Goal: Navigation & Orientation: Find specific page/section

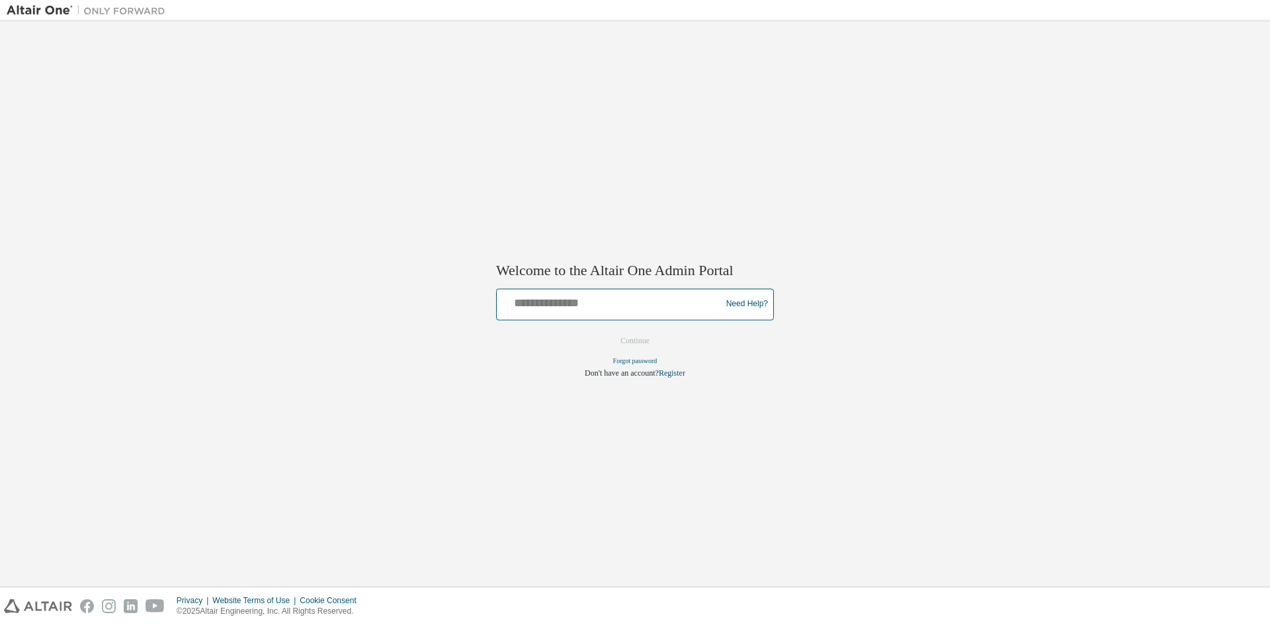
click at [605, 299] on input "text" at bounding box center [611, 301] width 218 height 19
type input "**********"
click at [654, 341] on button "Continue" at bounding box center [635, 341] width 57 height 20
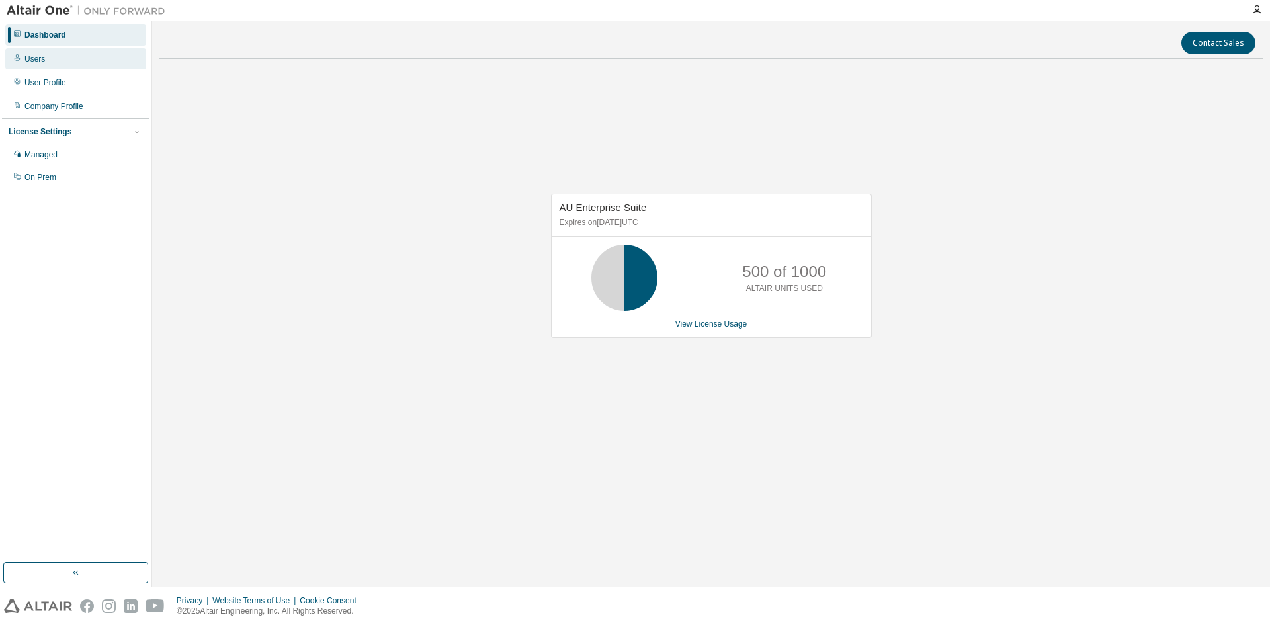
click at [38, 62] on div "Users" at bounding box center [34, 59] width 21 height 11
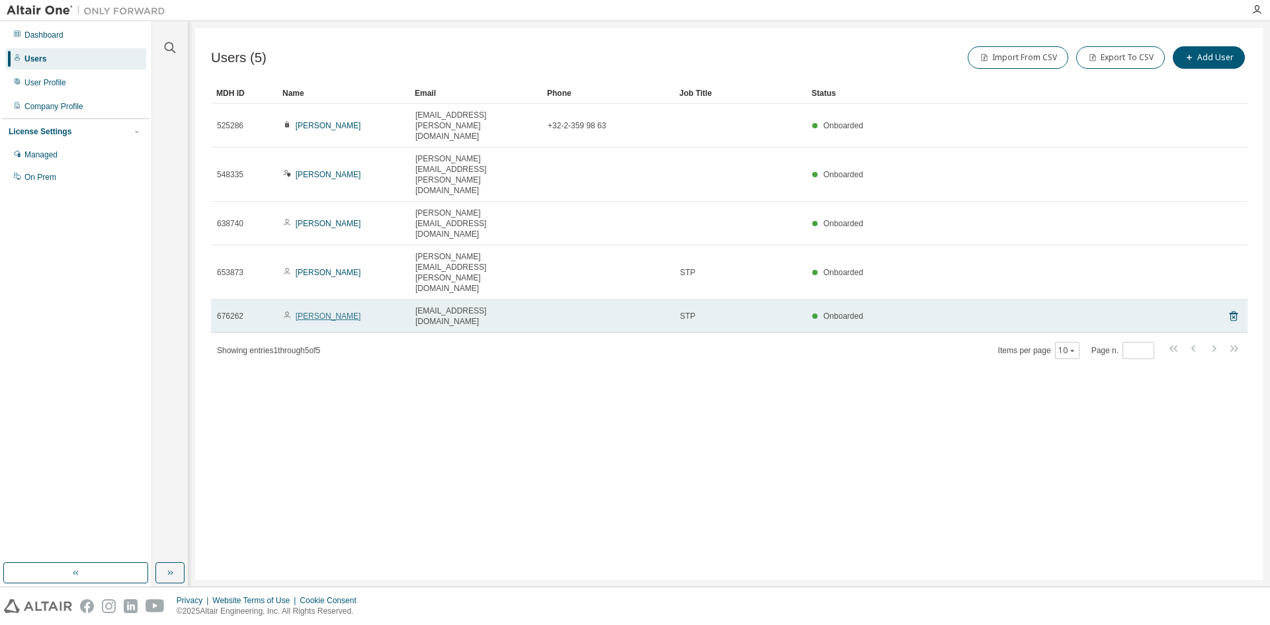
click at [336, 312] on link "Sadiye Yurdanur" at bounding box center [328, 316] width 65 height 9
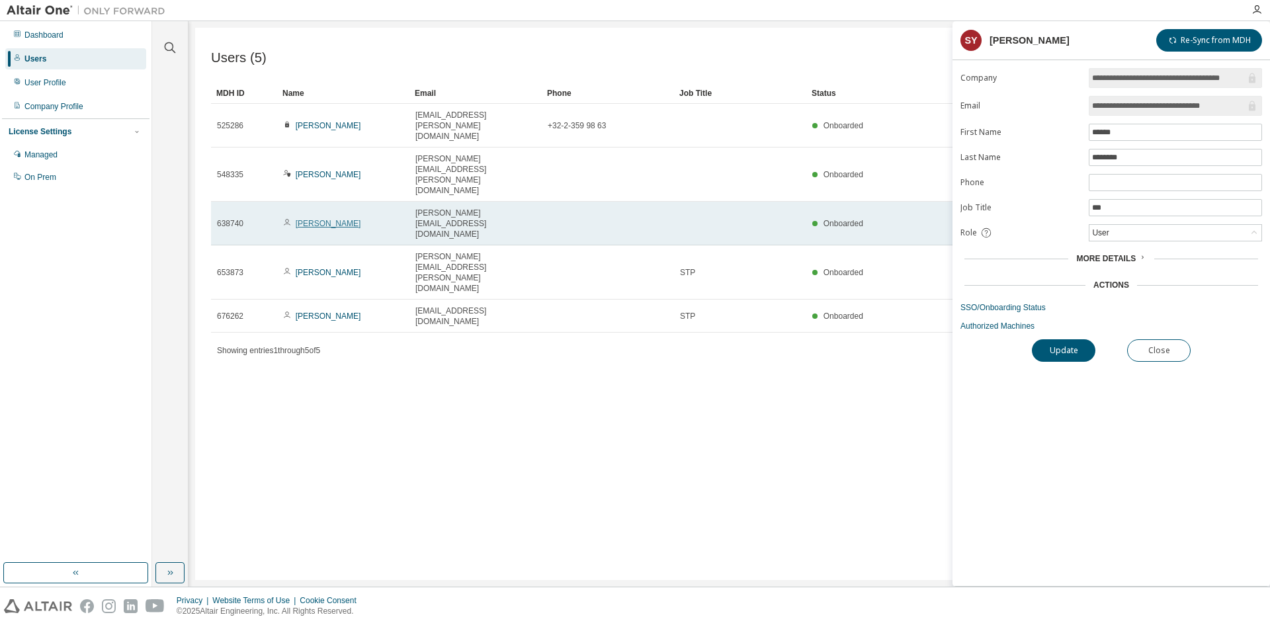
click at [324, 219] on link "Andrea Beni" at bounding box center [328, 223] width 65 height 9
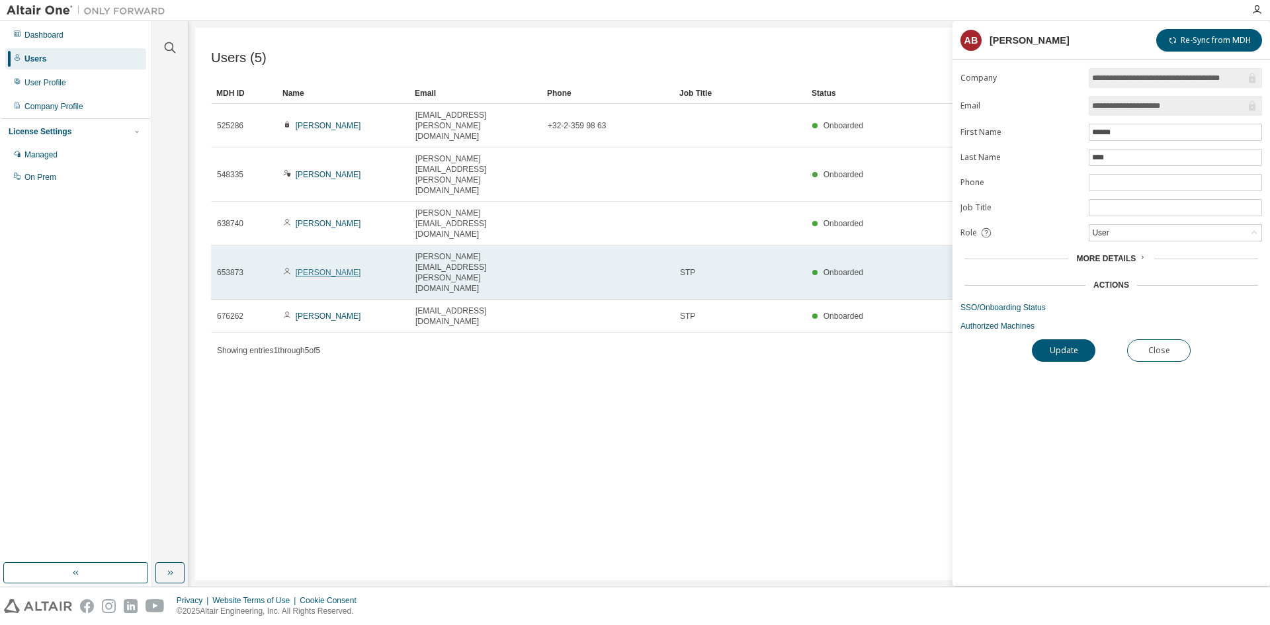
click at [314, 268] on link "Clément Leszczak" at bounding box center [328, 272] width 65 height 9
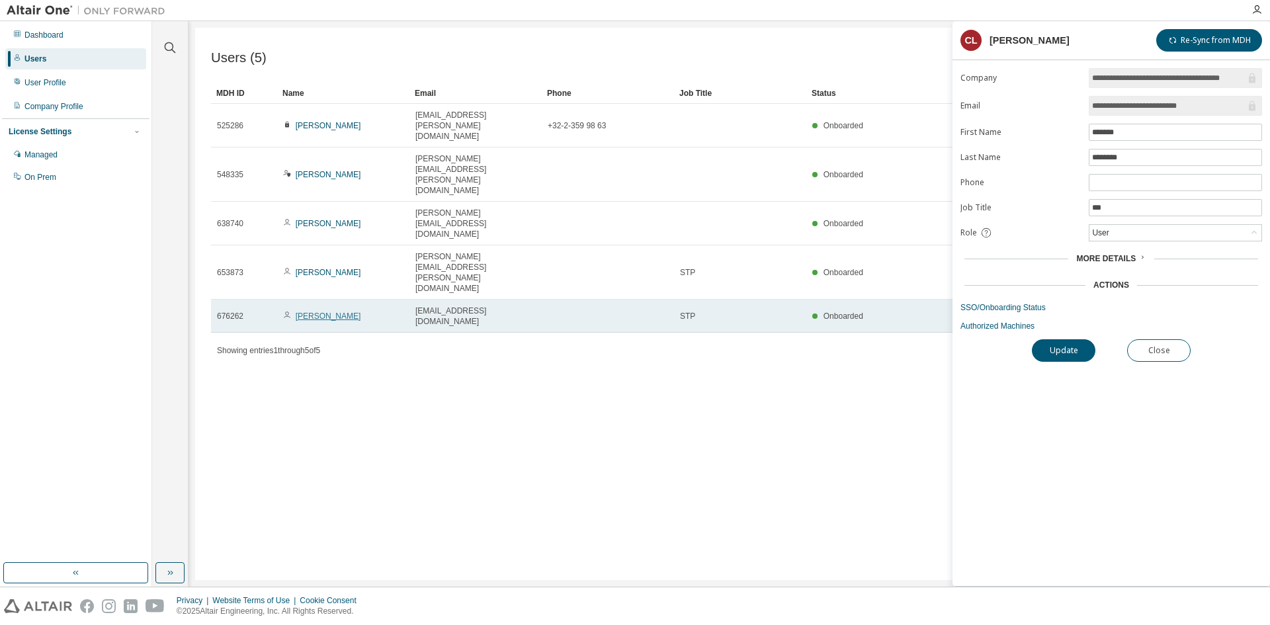
click at [320, 312] on link "Sadiye Yurdanur" at bounding box center [328, 316] width 65 height 9
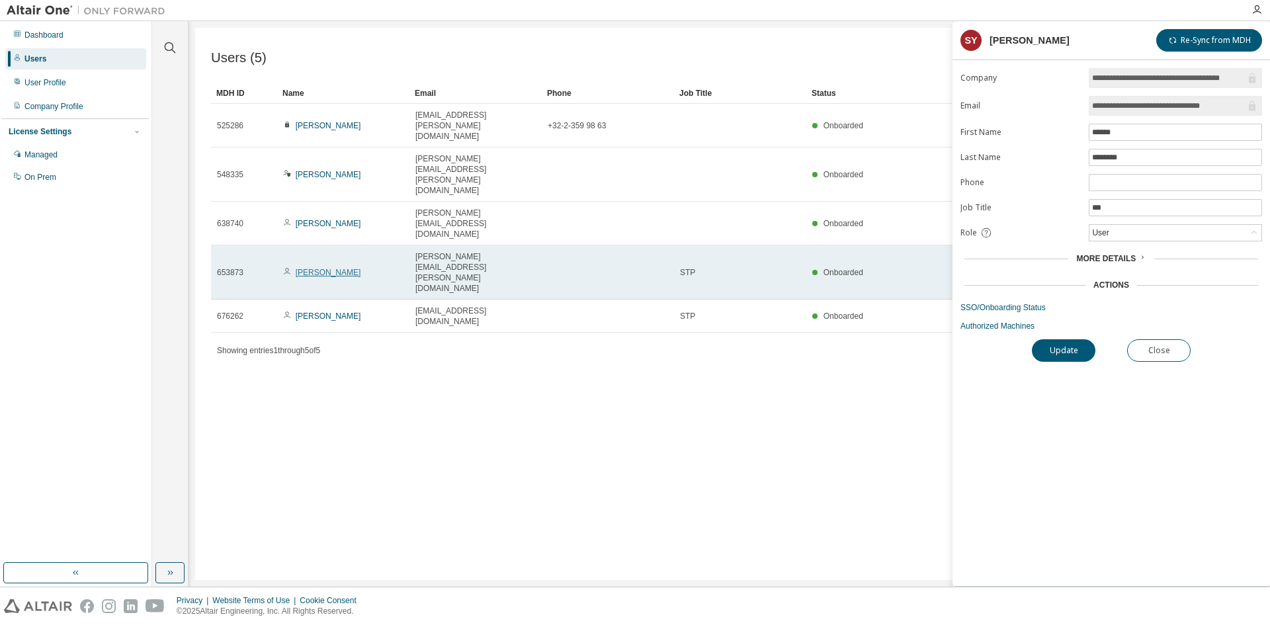
click at [322, 268] on link "Clément Leszczak" at bounding box center [328, 272] width 65 height 9
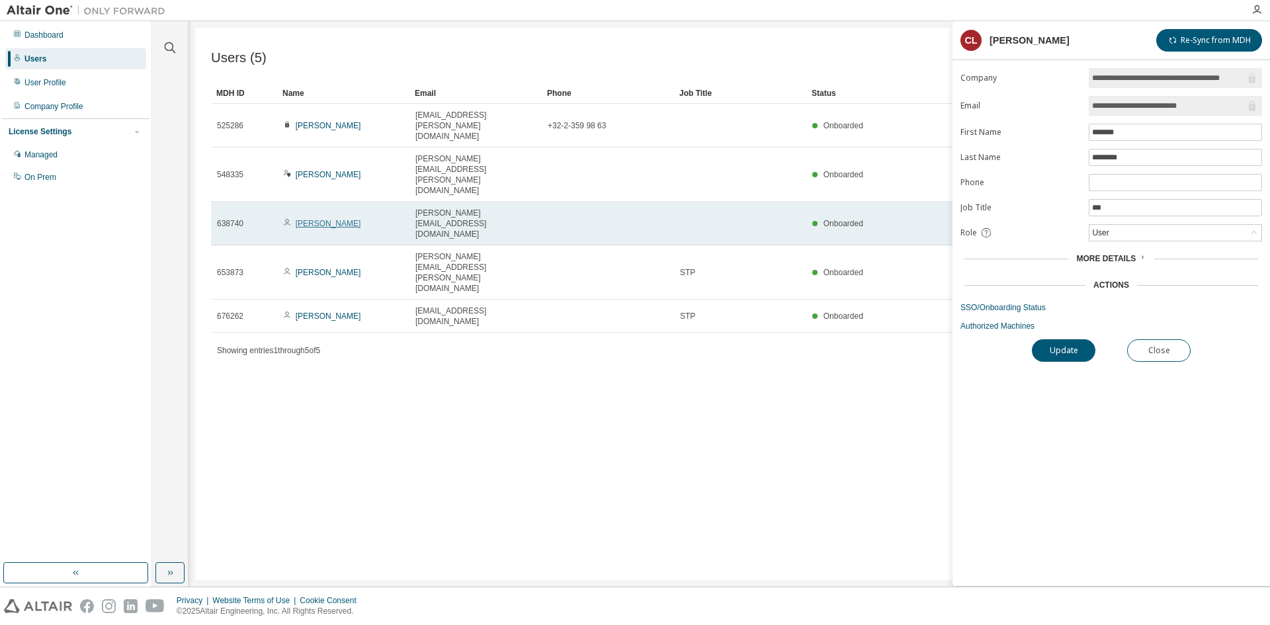
click at [313, 219] on link "Andrea Beni" at bounding box center [328, 223] width 65 height 9
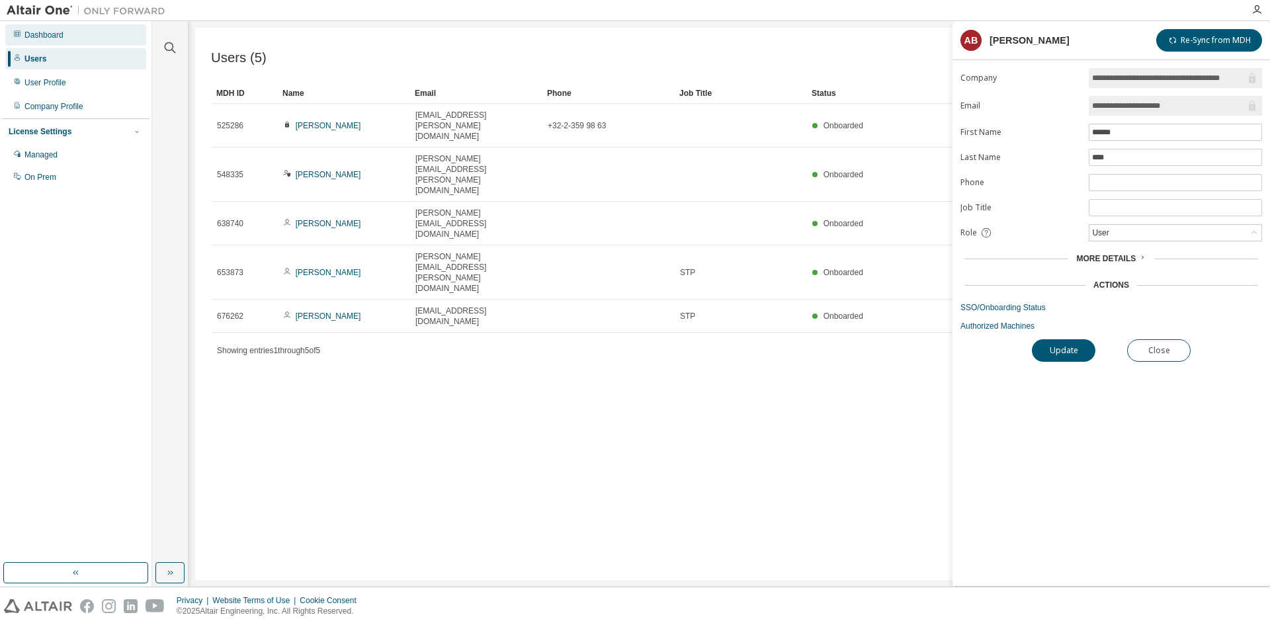
click at [21, 34] on icon at bounding box center [17, 34] width 8 height 8
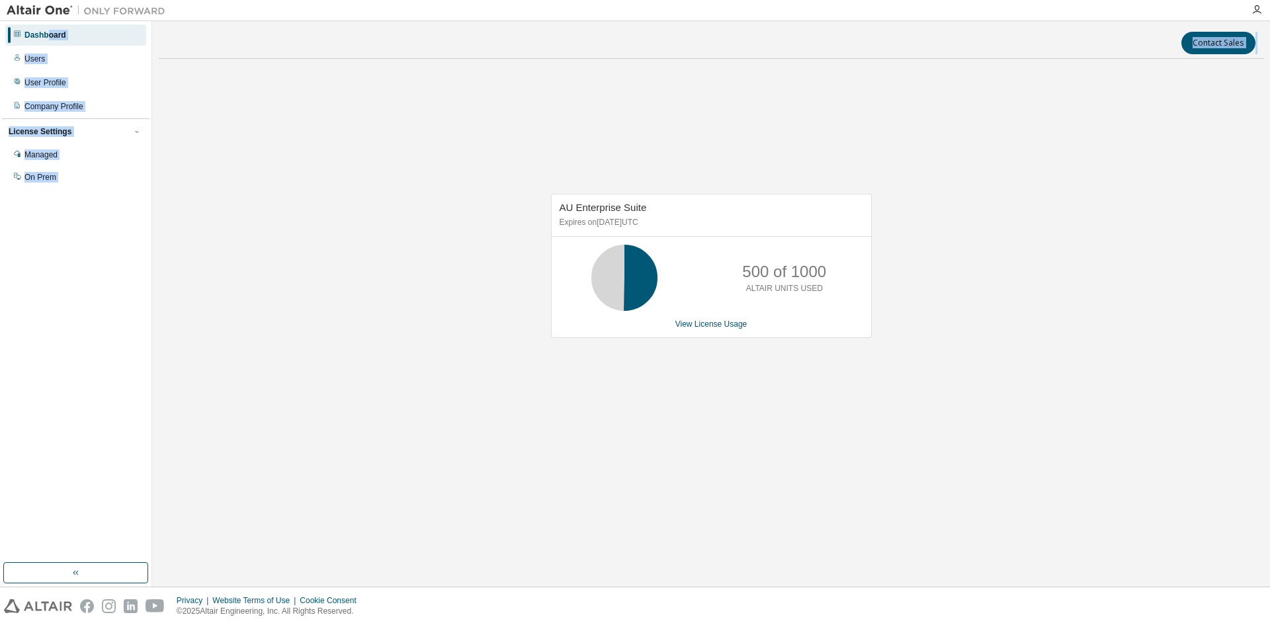
click at [1221, 64] on div "Dashboard Users User Profile Company Profile License Settings Managed On Prem C…" at bounding box center [635, 304] width 1270 height 566
click at [1257, 6] on icon "button" at bounding box center [1257, 10] width 11 height 11
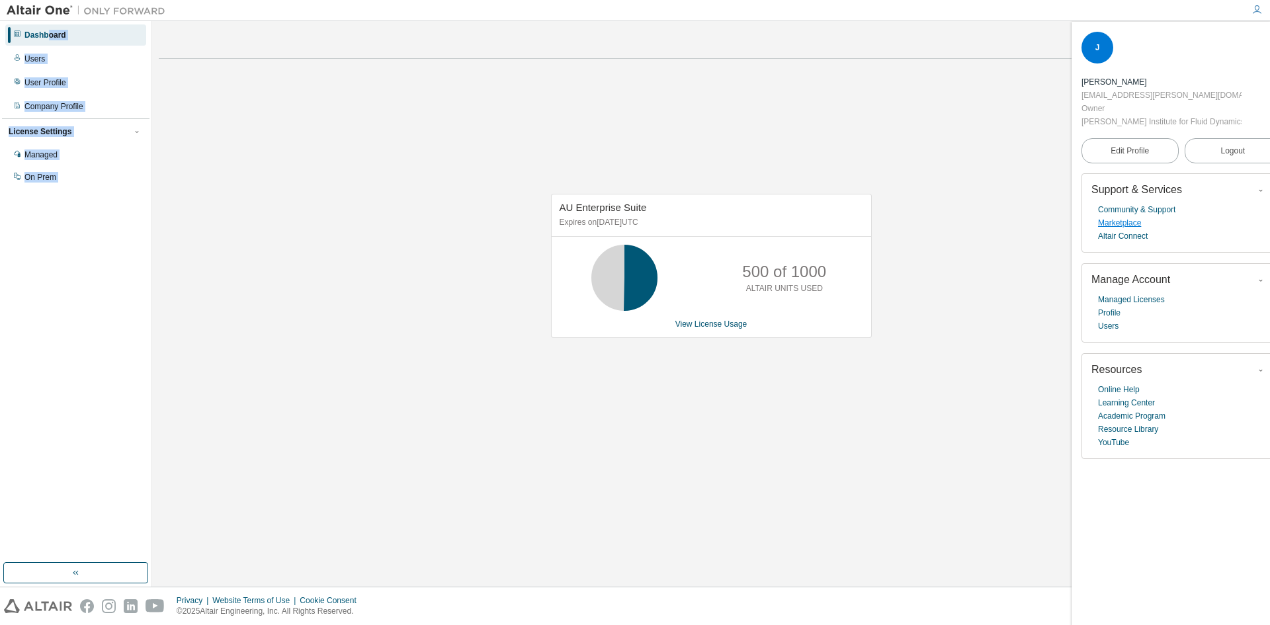
click at [1134, 226] on link "Marketplace" at bounding box center [1119, 222] width 43 height 13
